Goal: Task Accomplishment & Management: Complete application form

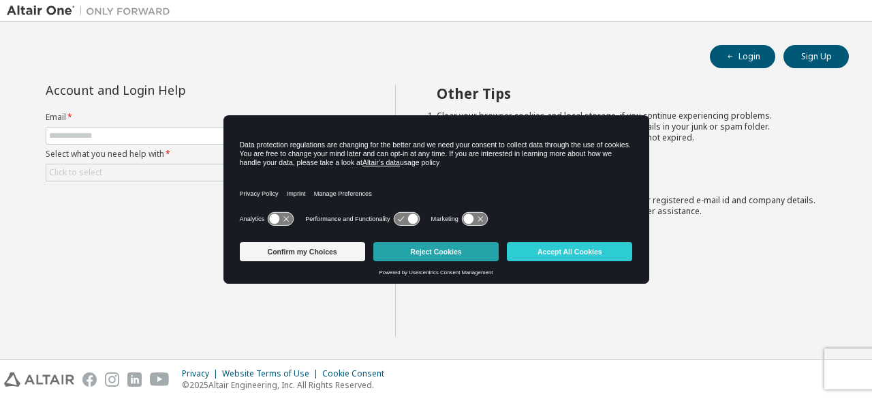
click at [399, 246] on button "Reject Cookies" at bounding box center [435, 251] width 125 height 19
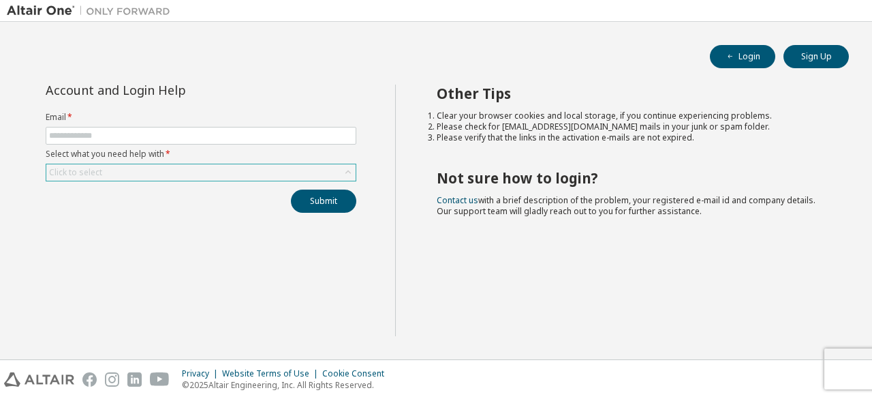
click at [269, 167] on div "Click to select" at bounding box center [200, 172] width 309 height 16
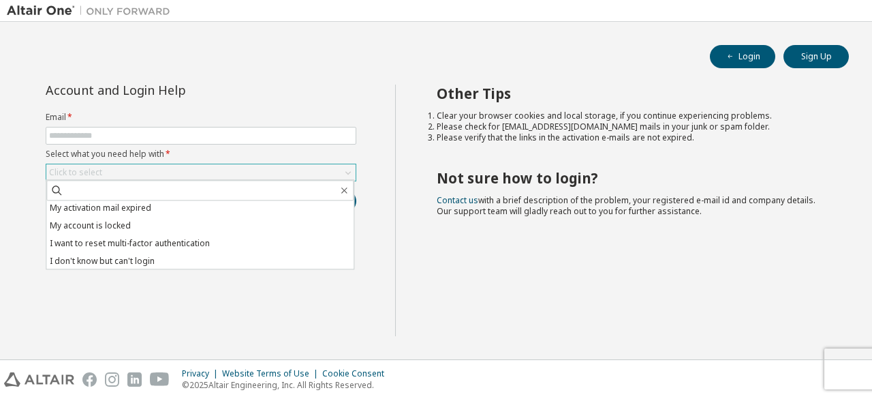
scroll to position [38, 0]
click at [224, 326] on div "Account and Login Help Email * Select what you need help with * Click to select…" at bounding box center [201, 210] width 388 height 251
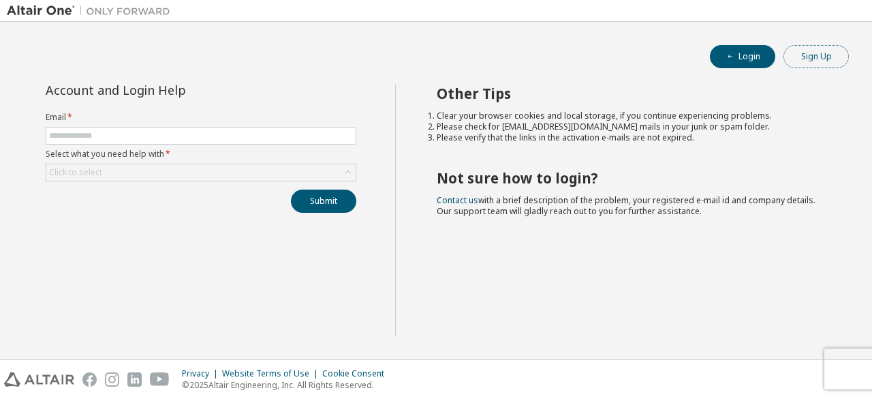
click at [808, 67] on button "Sign Up" at bounding box center [816, 56] width 65 height 23
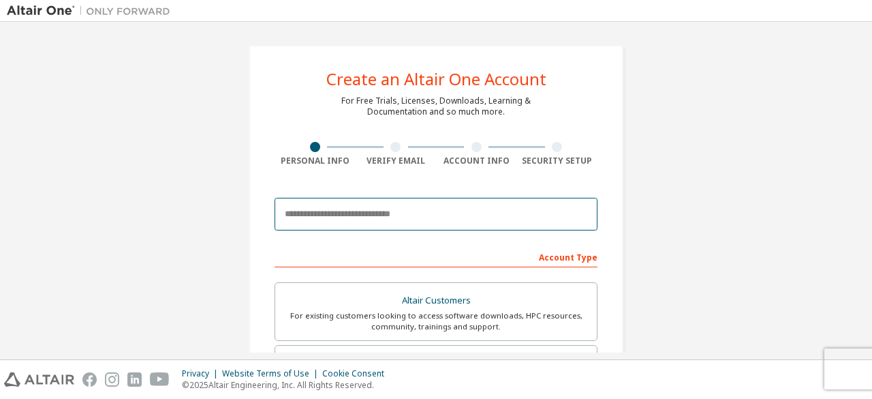
click at [497, 209] on input "email" at bounding box center [436, 214] width 323 height 33
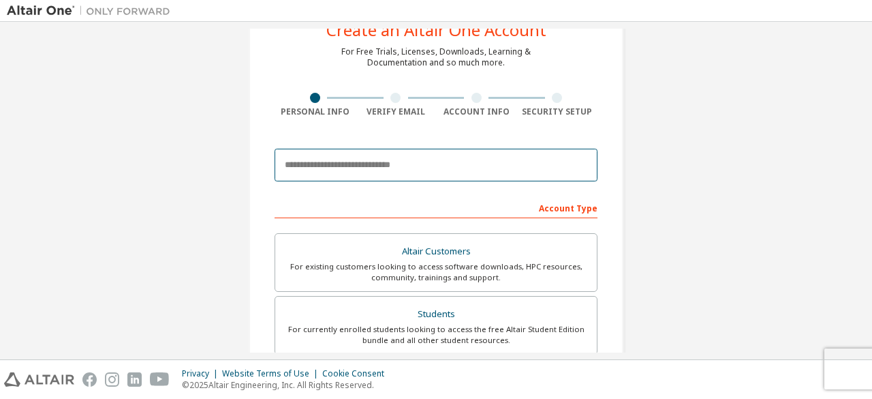
scroll to position [50, 0]
type input "**********"
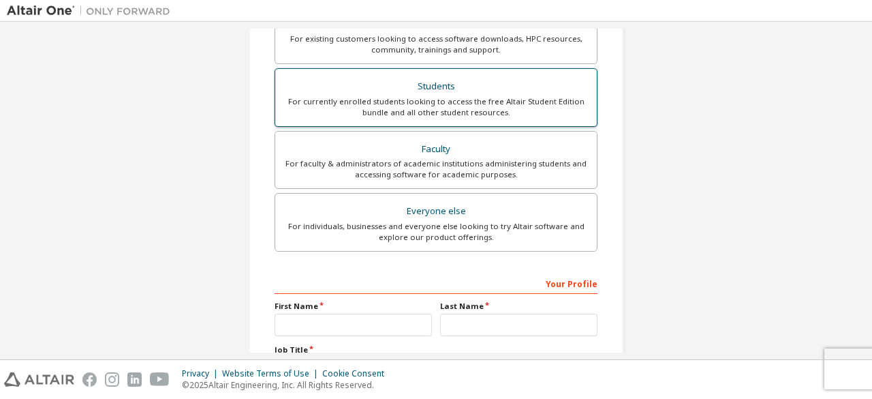
scroll to position [277, 0]
click at [476, 111] on div "For currently enrolled students looking to access the free Altair Student Editi…" at bounding box center [436, 107] width 305 height 22
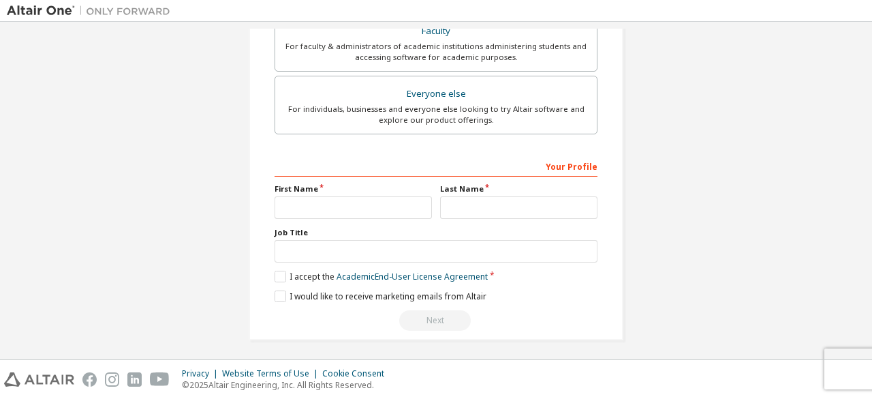
scroll to position [394, 0]
click at [396, 197] on input "text" at bounding box center [353, 207] width 157 height 22
type input "*******"
click at [382, 208] on input "*******" at bounding box center [353, 207] width 157 height 22
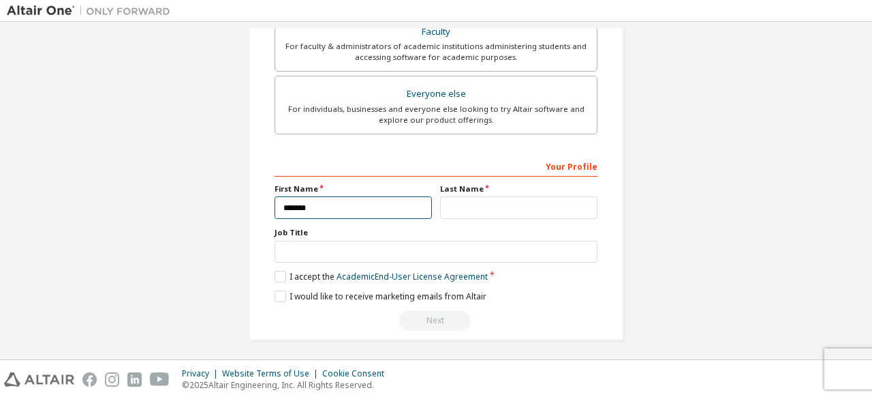
click at [382, 208] on input "*******" at bounding box center [353, 207] width 157 height 22
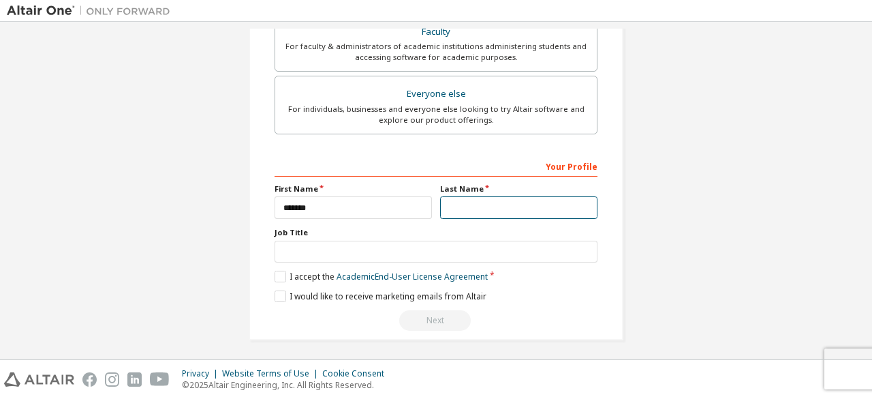
click at [503, 211] on input "text" at bounding box center [518, 207] width 157 height 22
type input "*"
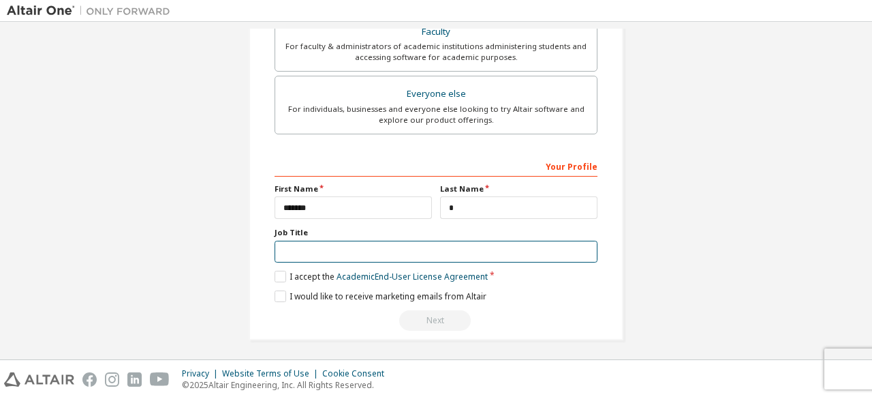
click at [363, 246] on input "text" at bounding box center [436, 252] width 323 height 22
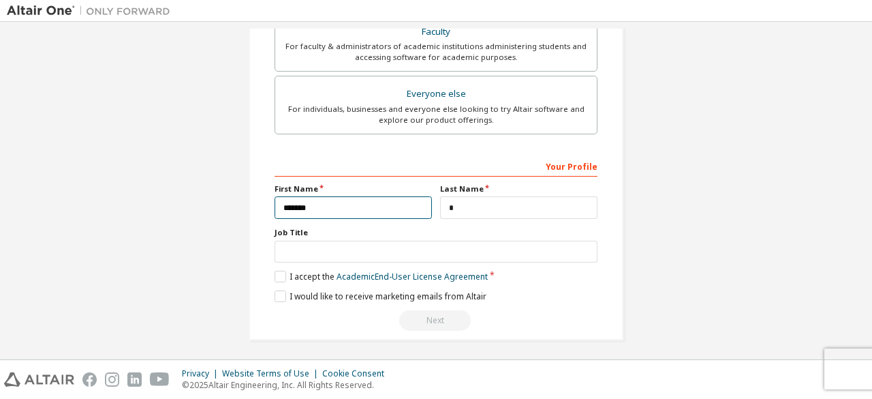
click at [388, 206] on input "*******" at bounding box center [353, 207] width 157 height 22
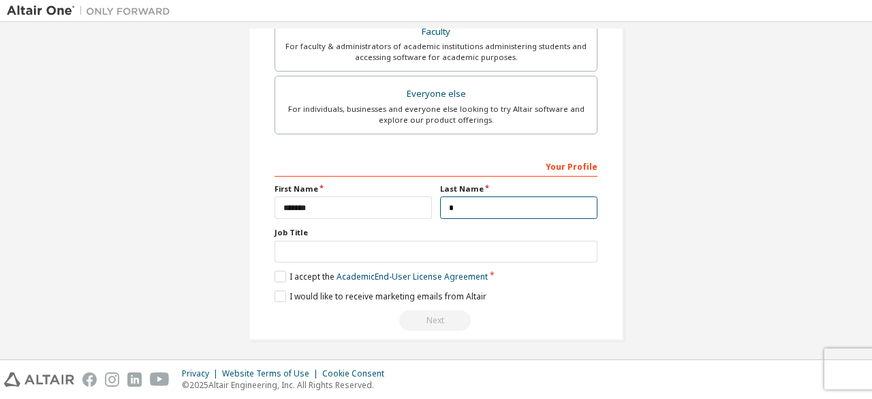
click at [465, 199] on input "*" at bounding box center [518, 207] width 157 height 22
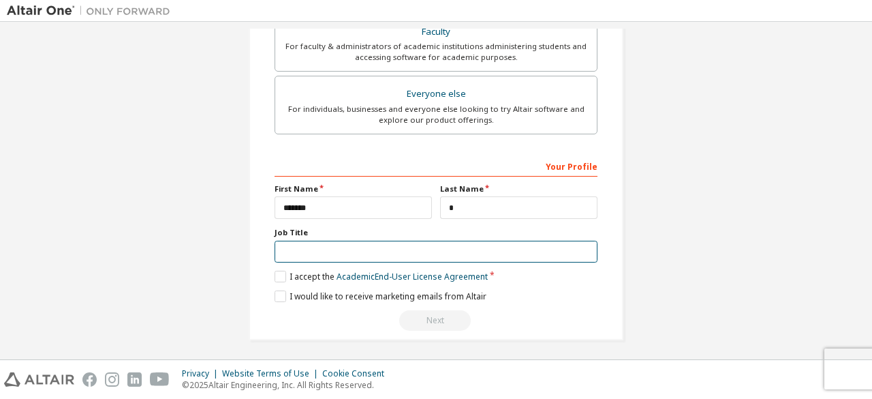
click at [355, 241] on input "text" at bounding box center [436, 252] width 323 height 22
click at [373, 250] on input "text" at bounding box center [436, 252] width 323 height 22
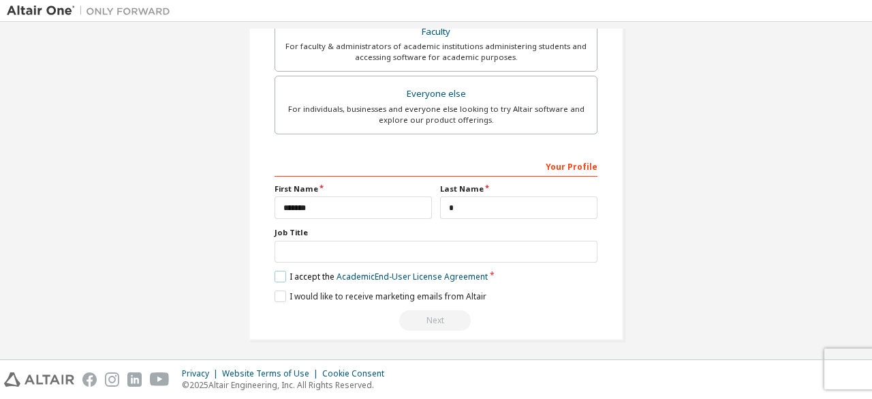
click at [278, 271] on label "I accept the Academic End-User License Agreement" at bounding box center [381, 277] width 213 height 12
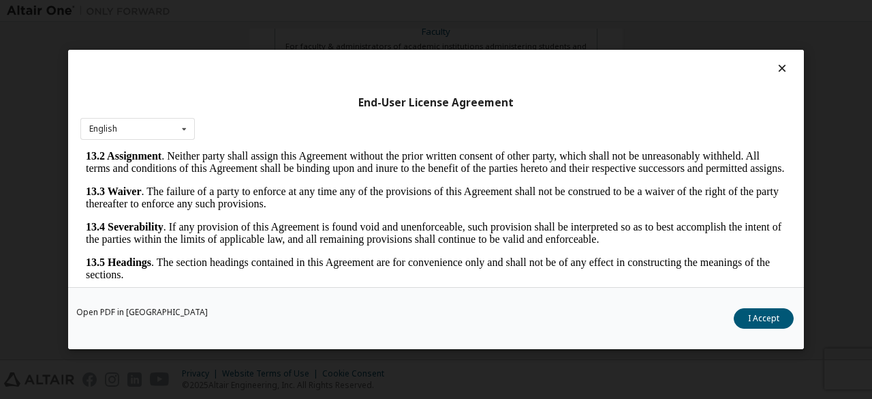
scroll to position [2278, 0]
drag, startPoint x: 462, startPoint y: 381, endPoint x: 414, endPoint y: 382, distance: 48.4
drag, startPoint x: 414, startPoint y: 382, endPoint x: 288, endPoint y: 303, distance: 149.2
click at [288, 303] on div "Open PDF in New Tab I Accept" at bounding box center [436, 318] width 736 height 62
click at [762, 314] on button "I Accept" at bounding box center [764, 318] width 60 height 20
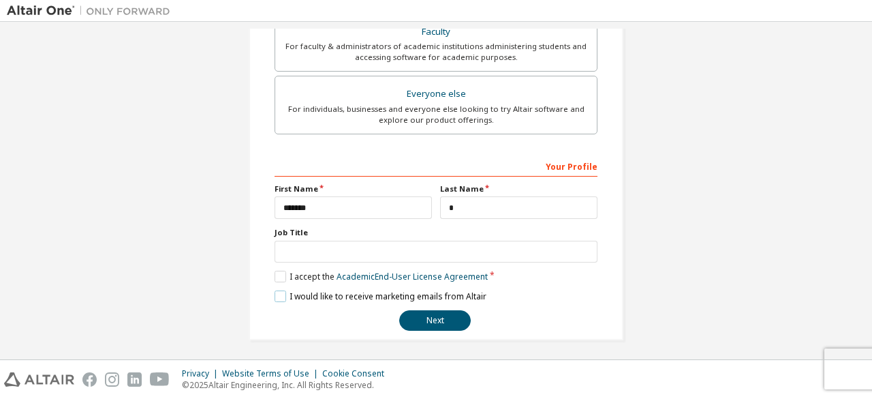
click at [285, 294] on label "I would like to receive marketing emails from Altair" at bounding box center [381, 296] width 212 height 12
click at [442, 324] on button "Next" at bounding box center [435, 320] width 72 height 20
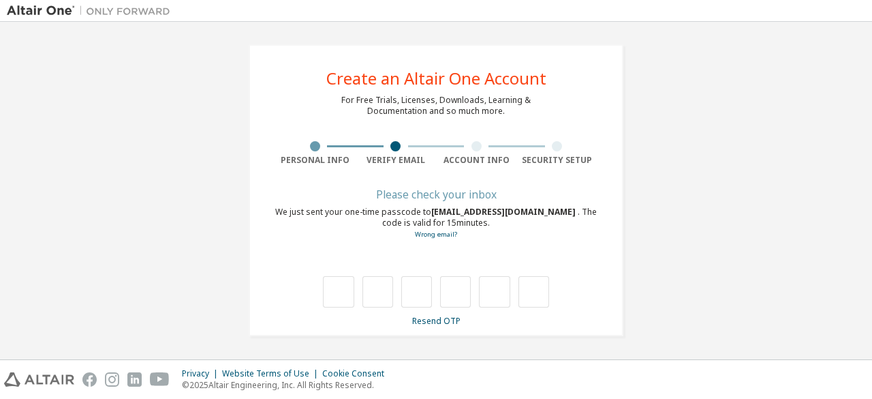
scroll to position [0, 0]
type input "*"
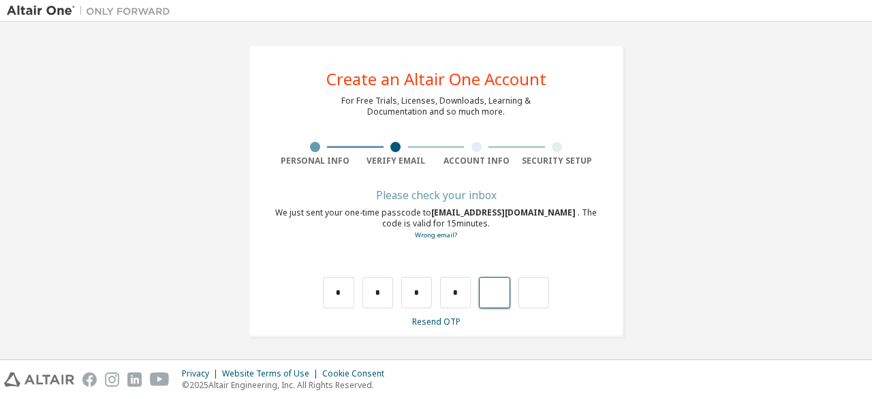
type input "*"
